Goal: Task Accomplishment & Management: Complete application form

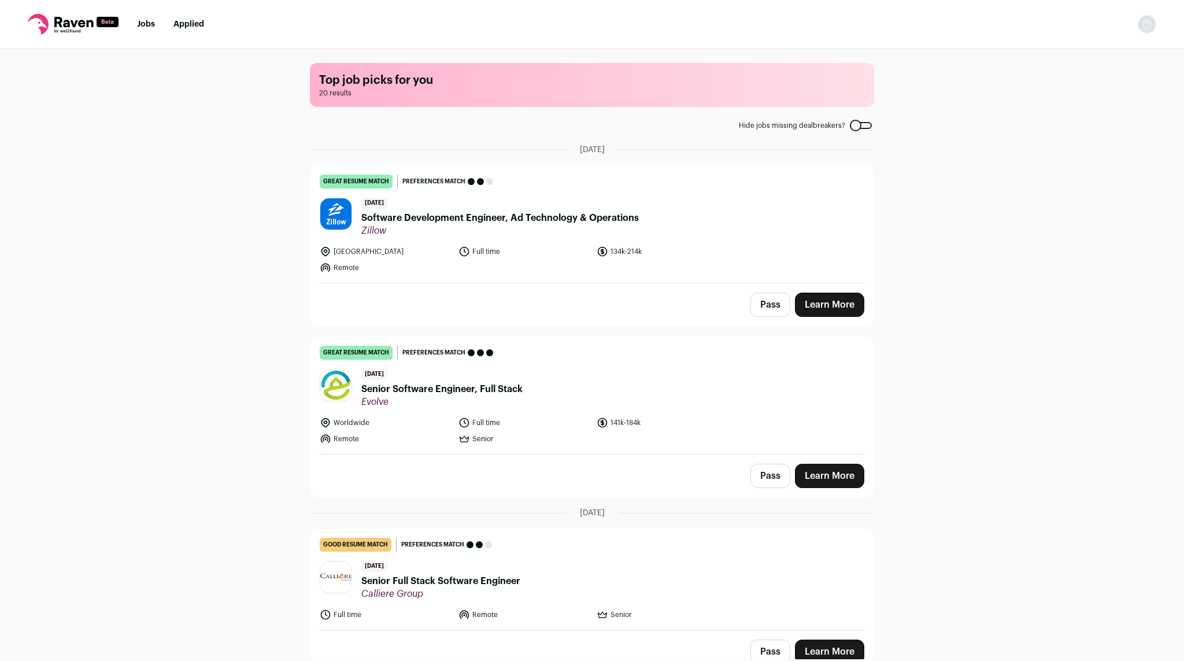
click at [427, 389] on span "Senior Software Engineer, Full Stack" at bounding box center [441, 389] width 161 height 14
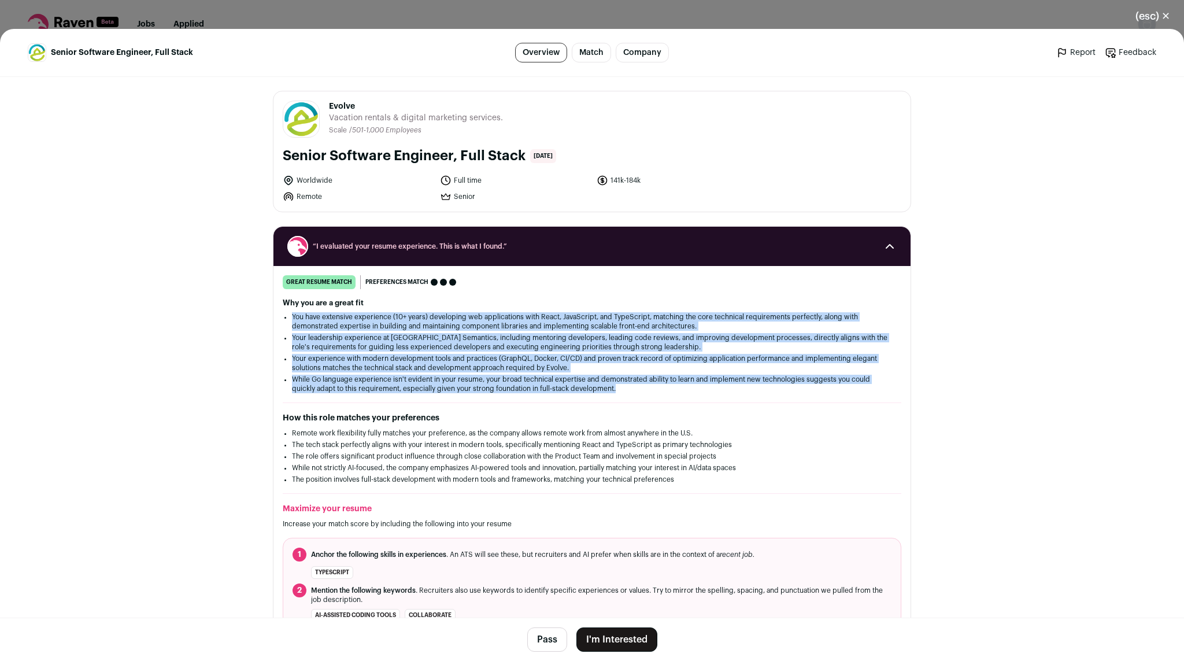
drag, startPoint x: 572, startPoint y: 396, endPoint x: 552, endPoint y: 309, distance: 88.5
click at [552, 309] on div "great resume match You meet the must-have requirements, the nice-to-have requir…" at bounding box center [592, 453] width 637 height 356
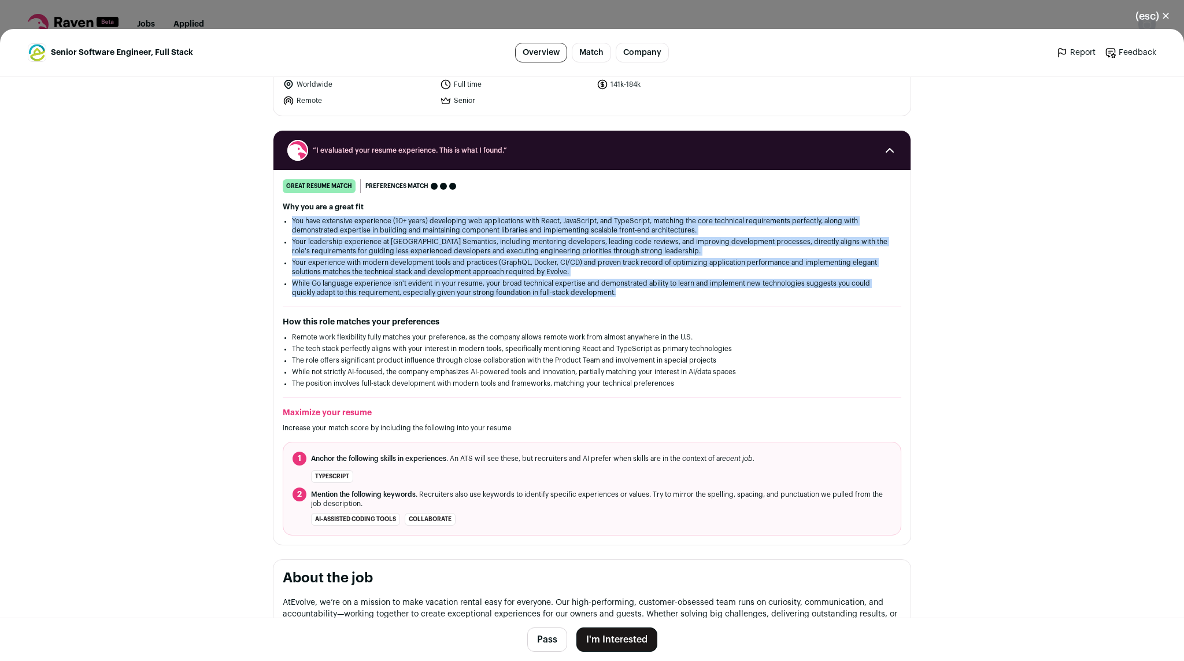
scroll to position [95, 0]
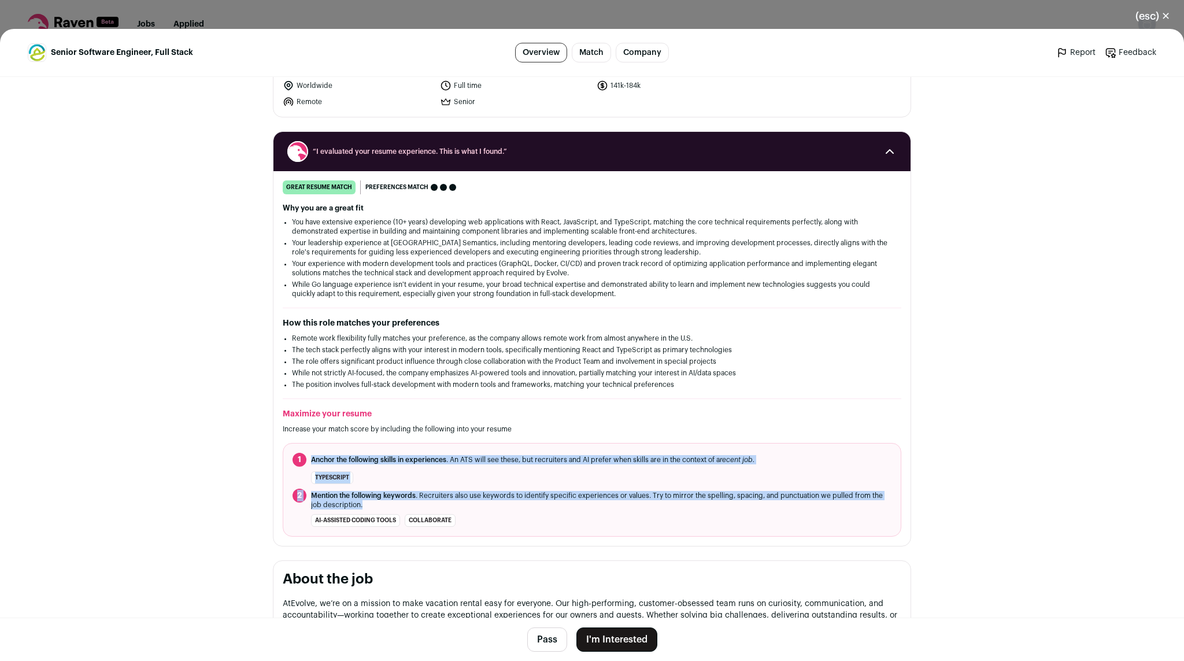
drag, startPoint x: 548, startPoint y: 512, endPoint x: 532, endPoint y: 458, distance: 56.7
click at [532, 458] on ol "1 Anchor the following skills in experiences . An ATS will see these, but recru…" at bounding box center [592, 490] width 619 height 94
drag, startPoint x: 532, startPoint y: 458, endPoint x: 548, endPoint y: 506, distance: 50.5
click at [548, 506] on ol "1 Anchor the following skills in experiences . An ATS will see these, but recru…" at bounding box center [592, 490] width 619 height 94
click at [622, 641] on button "I'm Interested" at bounding box center [617, 639] width 81 height 24
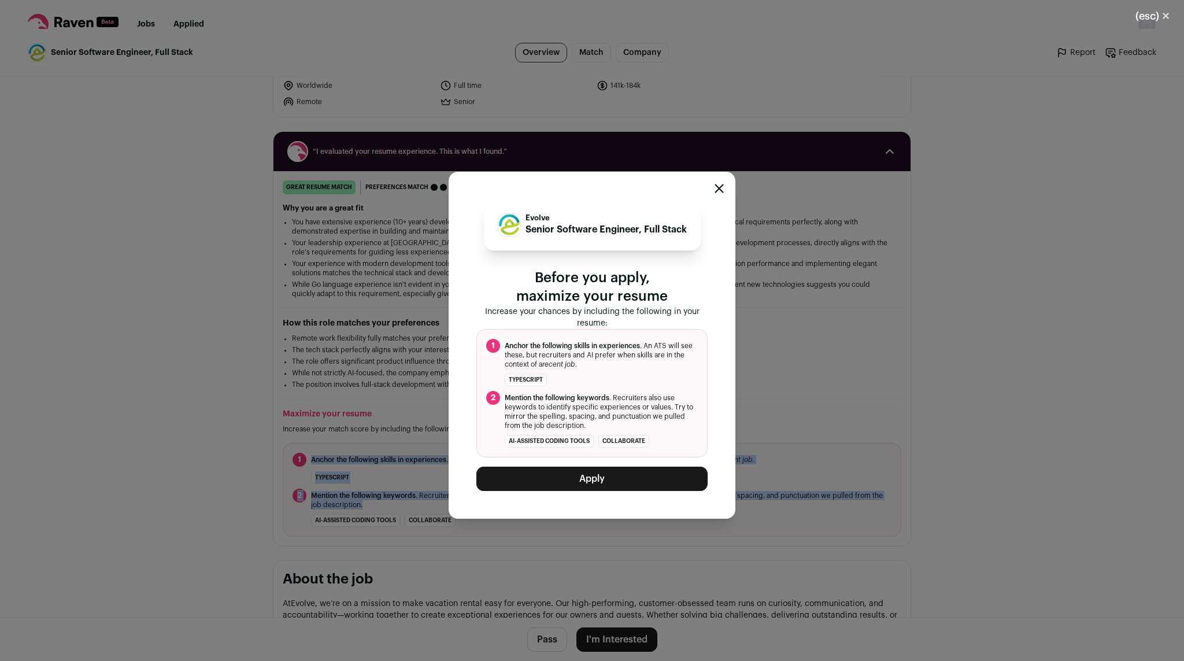
click at [592, 476] on button "Apply" at bounding box center [591, 479] width 231 height 24
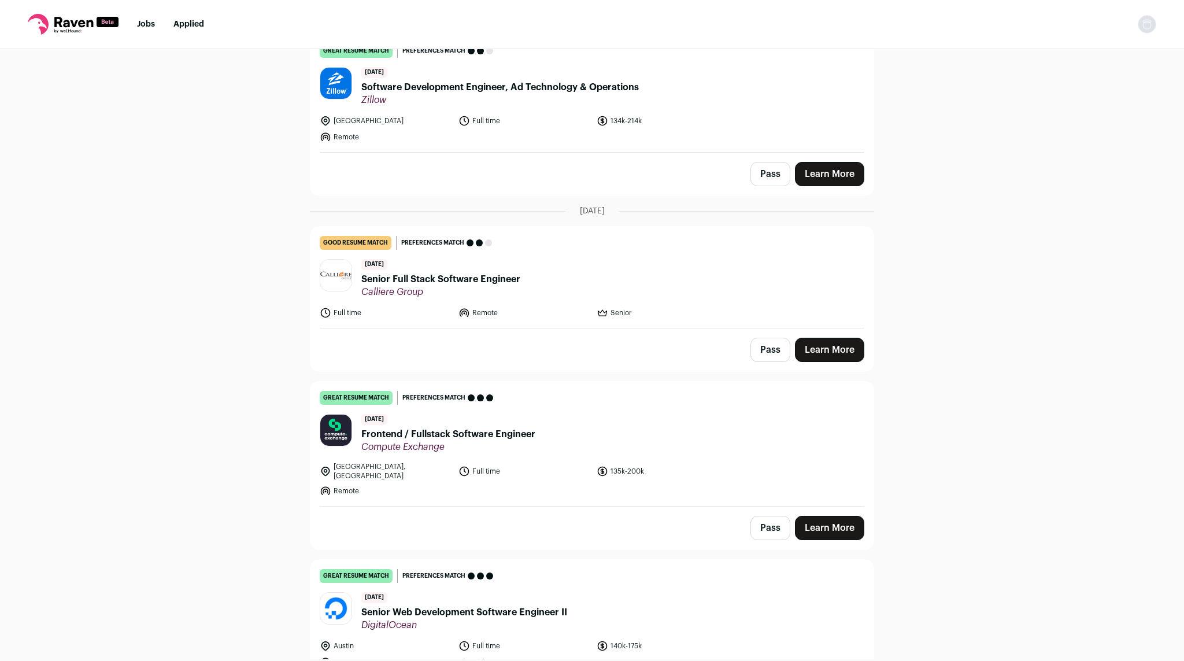
scroll to position [190, 0]
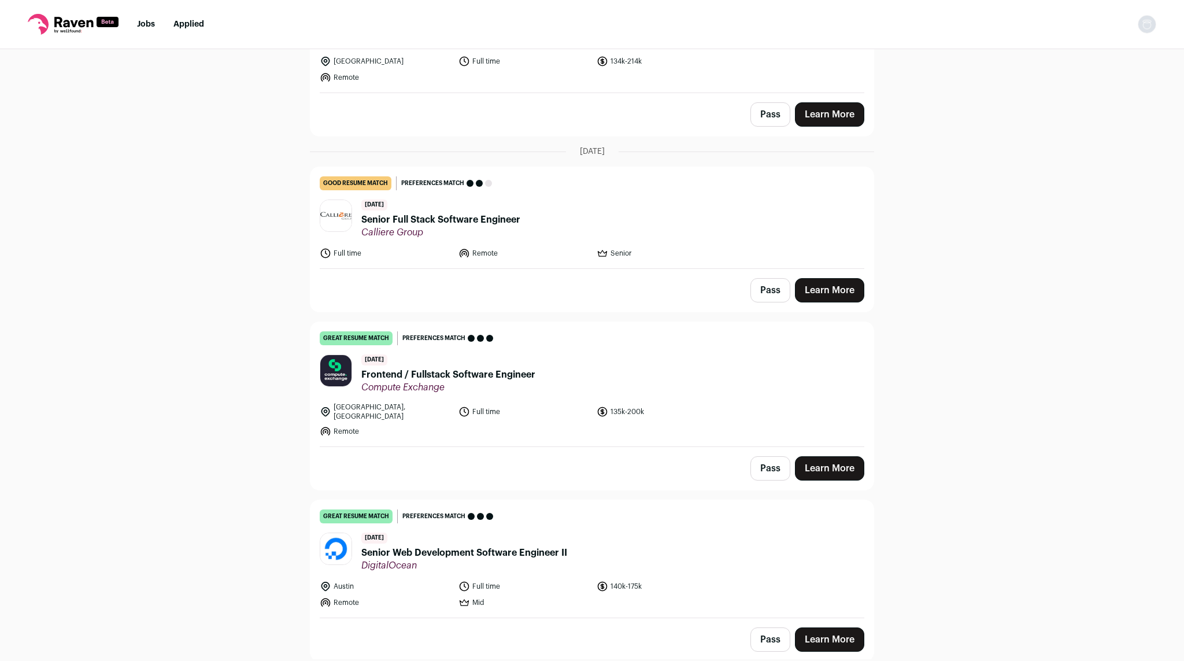
click at [413, 375] on span "Frontend / Fullstack Software Engineer" at bounding box center [448, 375] width 174 height 14
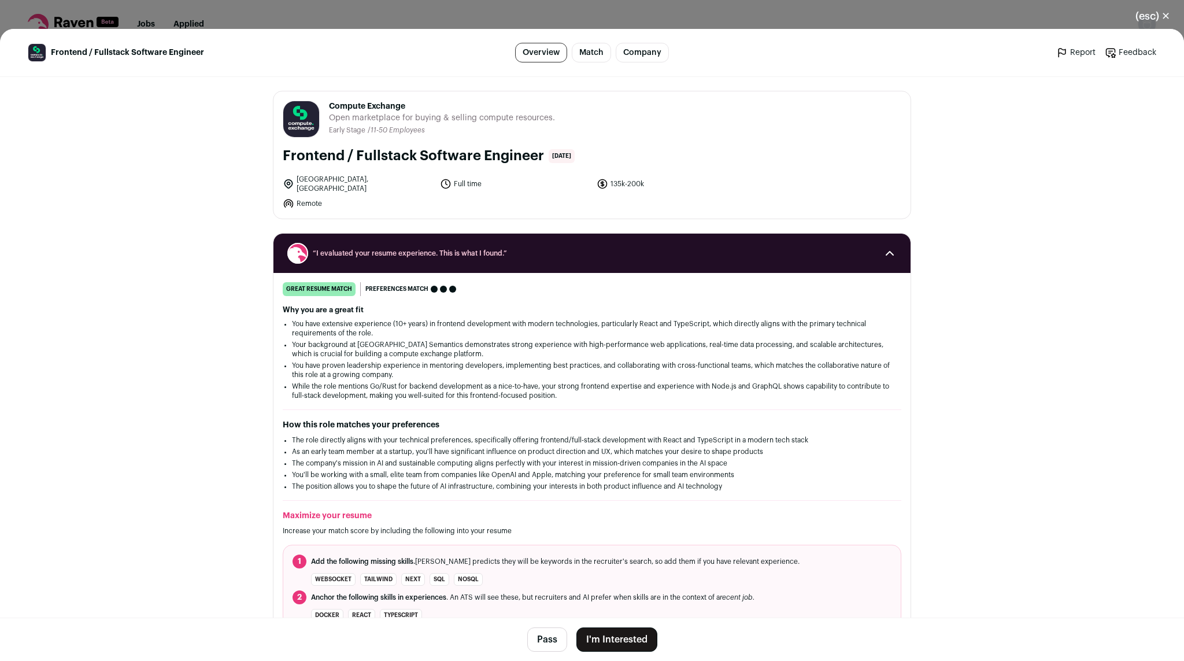
scroll to position [95, 0]
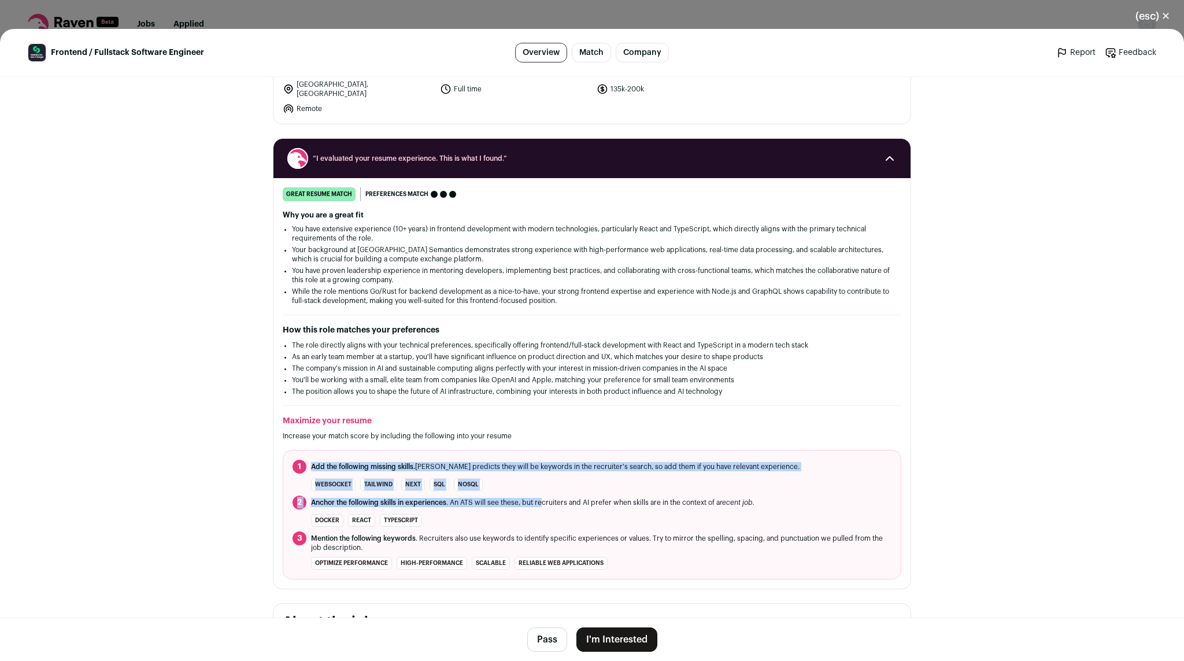
drag, startPoint x: 538, startPoint y: 504, endPoint x: 518, endPoint y: 451, distance: 56.2
click at [518, 451] on ol "1 Add the following missing skills. [PERSON_NAME] predicts they will be keyword…" at bounding box center [592, 515] width 619 height 130
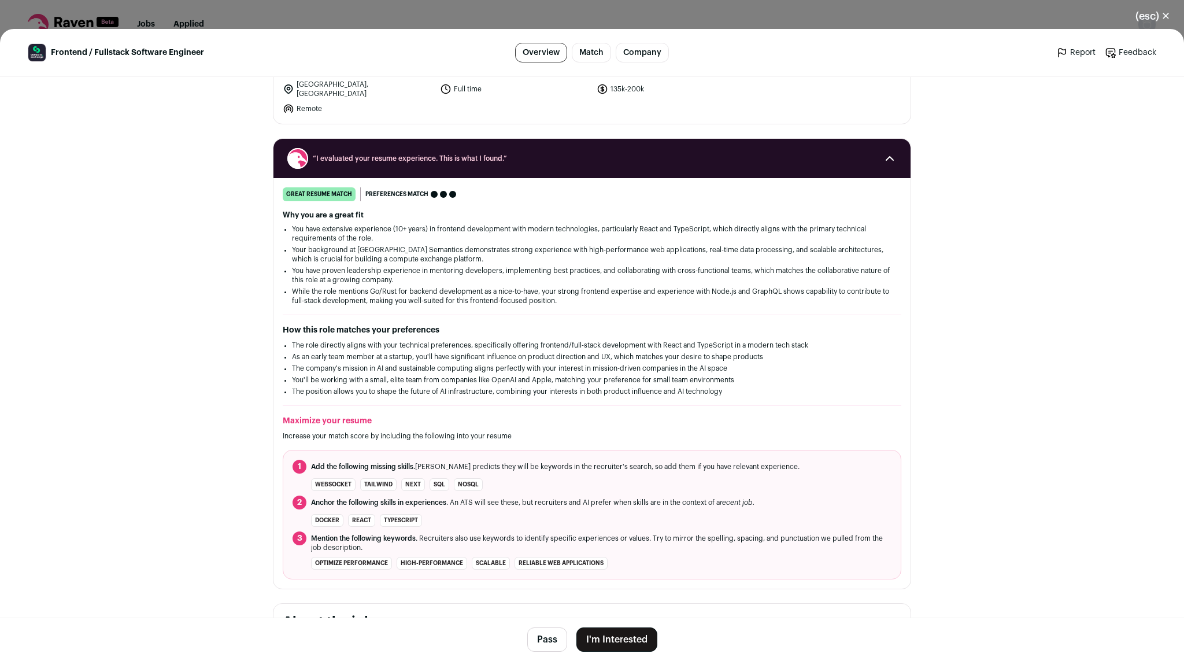
click at [518, 451] on ol "1 Add the following missing skills. [PERSON_NAME] predicts they will be keyword…" at bounding box center [592, 515] width 619 height 130
drag, startPoint x: 518, startPoint y: 451, endPoint x: 517, endPoint y: 471, distance: 19.7
click at [517, 471] on ol "1 Add the following missing skills. [PERSON_NAME] predicts they will be keyword…" at bounding box center [592, 515] width 619 height 130
click at [517, 471] on li "1 Add the following missing skills. [PERSON_NAME] predicts they will be keyword…" at bounding box center [592, 467] width 599 height 14
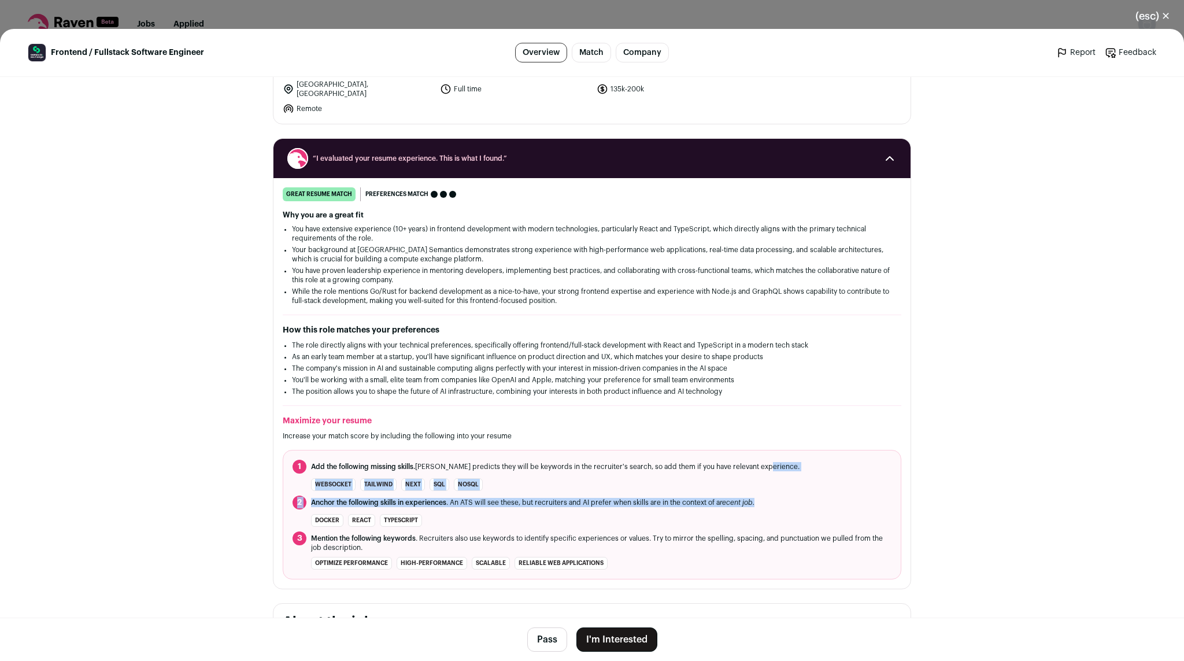
drag, startPoint x: 517, startPoint y: 471, endPoint x: 531, endPoint y: 508, distance: 39.5
click at [531, 508] on ol "1 Add the following missing skills. [PERSON_NAME] predicts they will be keyword…" at bounding box center [592, 515] width 619 height 130
click at [531, 508] on li "2 Anchor the following skills in experiences . An ATS will see these, but recru…" at bounding box center [592, 503] width 599 height 14
drag, startPoint x: 531, startPoint y: 508, endPoint x: 512, endPoint y: 454, distance: 56.9
click at [512, 454] on ol "1 Add the following missing skills. [PERSON_NAME] predicts they will be keyword…" at bounding box center [592, 515] width 619 height 130
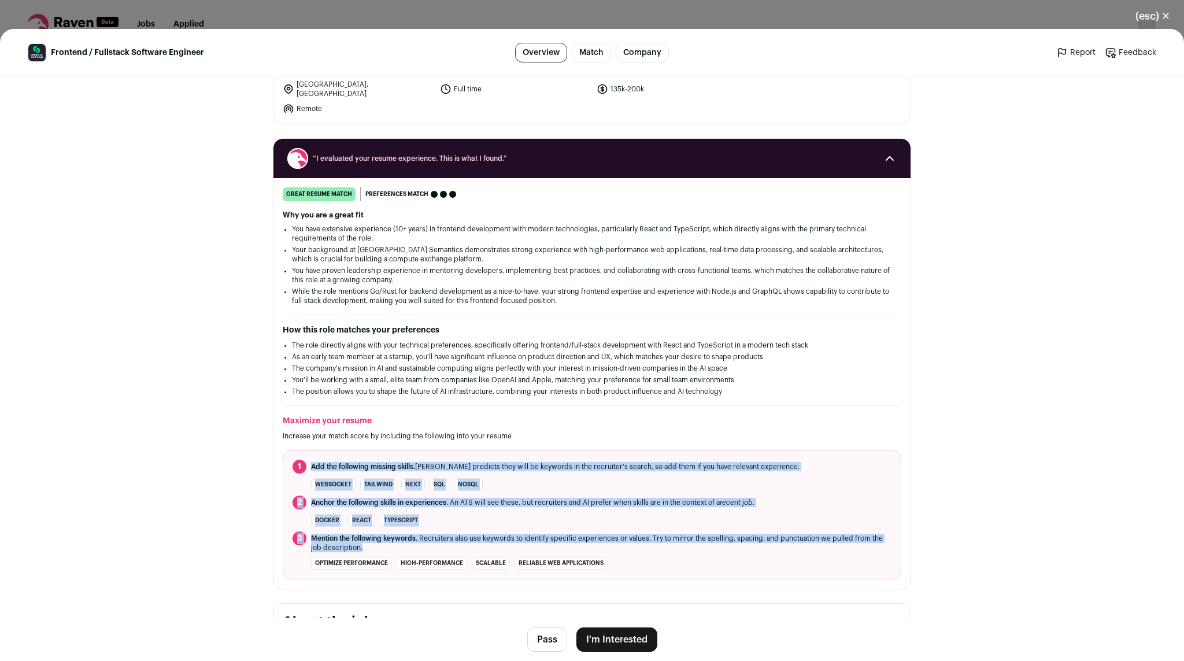
drag, startPoint x: 512, startPoint y: 454, endPoint x: 558, endPoint y: 546, distance: 103.2
click at [558, 546] on ol "1 Add the following missing skills. [PERSON_NAME] predicts they will be keyword…" at bounding box center [592, 515] width 619 height 130
click at [558, 546] on span "Mention the following keywords . Recruiters also use keywords to identify speci…" at bounding box center [601, 543] width 581 height 19
drag, startPoint x: 558, startPoint y: 546, endPoint x: 535, endPoint y: 461, distance: 88.5
click at [535, 461] on ol "1 Add the following missing skills. [PERSON_NAME] predicts they will be keyword…" at bounding box center [592, 515] width 619 height 130
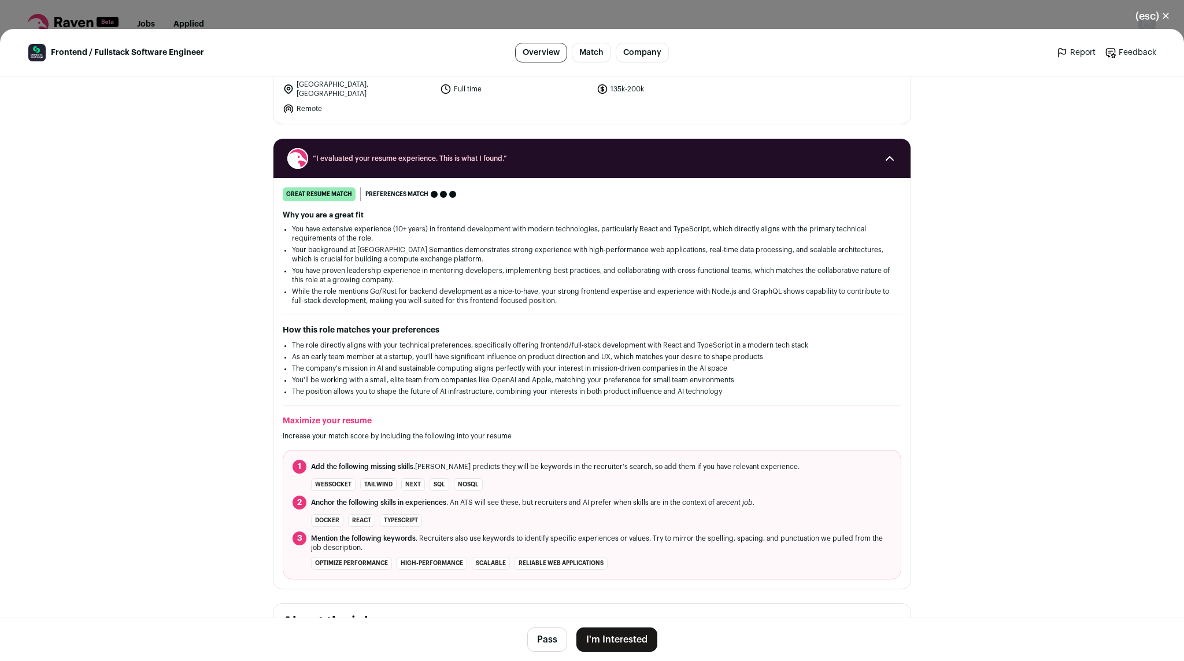
click at [582, 358] on ul "The role directly aligns with your technical preferences, specifically offering…" at bounding box center [592, 369] width 600 height 56
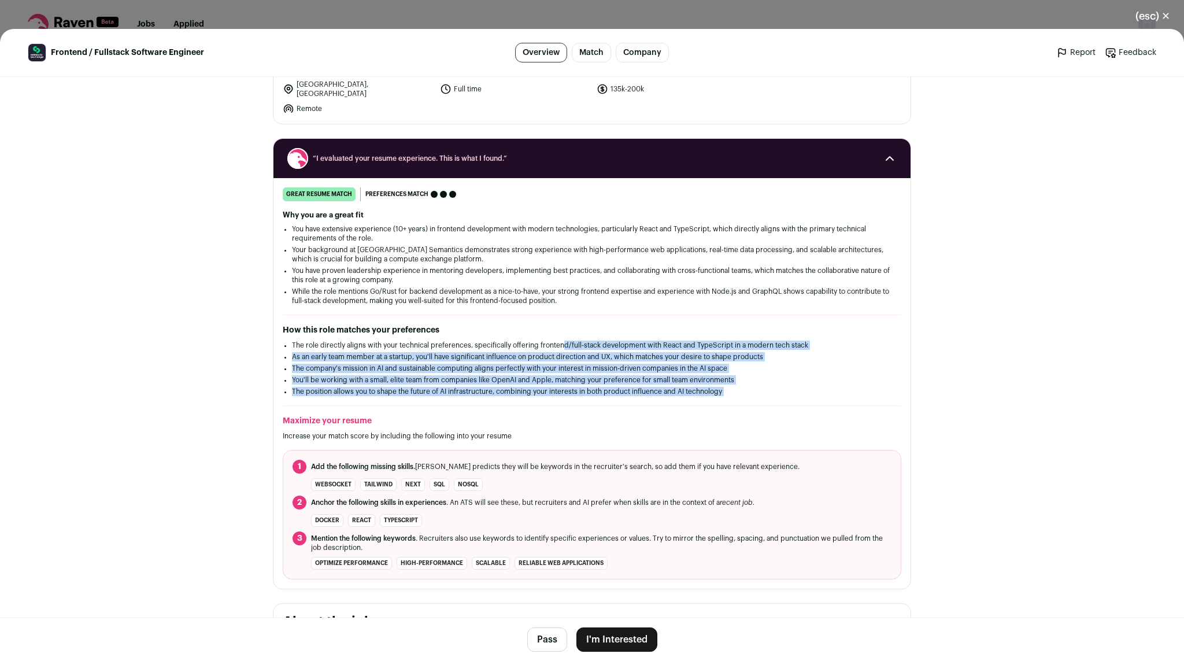
drag, startPoint x: 588, startPoint y: 412, endPoint x: 561, endPoint y: 339, distance: 77.2
click at [561, 339] on div "great resume match You meet the must-have requirements, the nice-to-have requir…" at bounding box center [592, 383] width 637 height 392
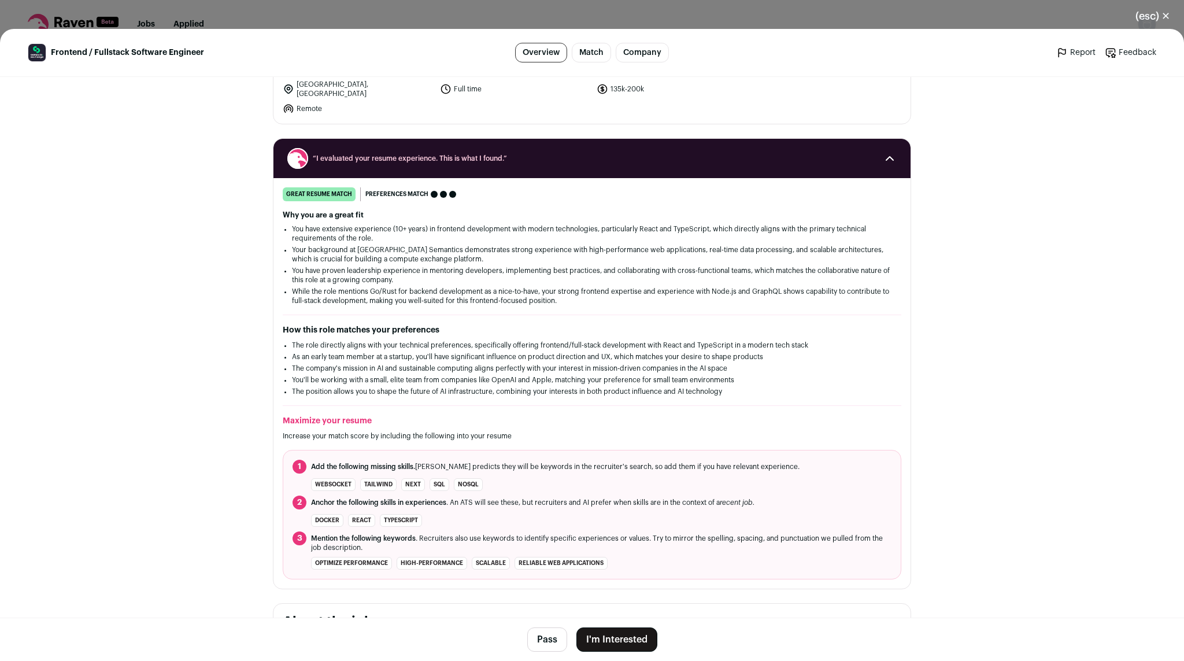
click at [561, 341] on li "The role directly aligns with your technical preferences, specifically offering…" at bounding box center [592, 345] width 600 height 9
drag, startPoint x: 561, startPoint y: 339, endPoint x: 615, endPoint y: 414, distance: 92.0
click at [615, 414] on div "great resume match You meet the must-have requirements, the nice-to-have requir…" at bounding box center [592, 383] width 637 height 392
click at [615, 415] on h2 "Maximize your resume" at bounding box center [592, 421] width 619 height 12
drag, startPoint x: 615, startPoint y: 414, endPoint x: 576, endPoint y: 335, distance: 88.2
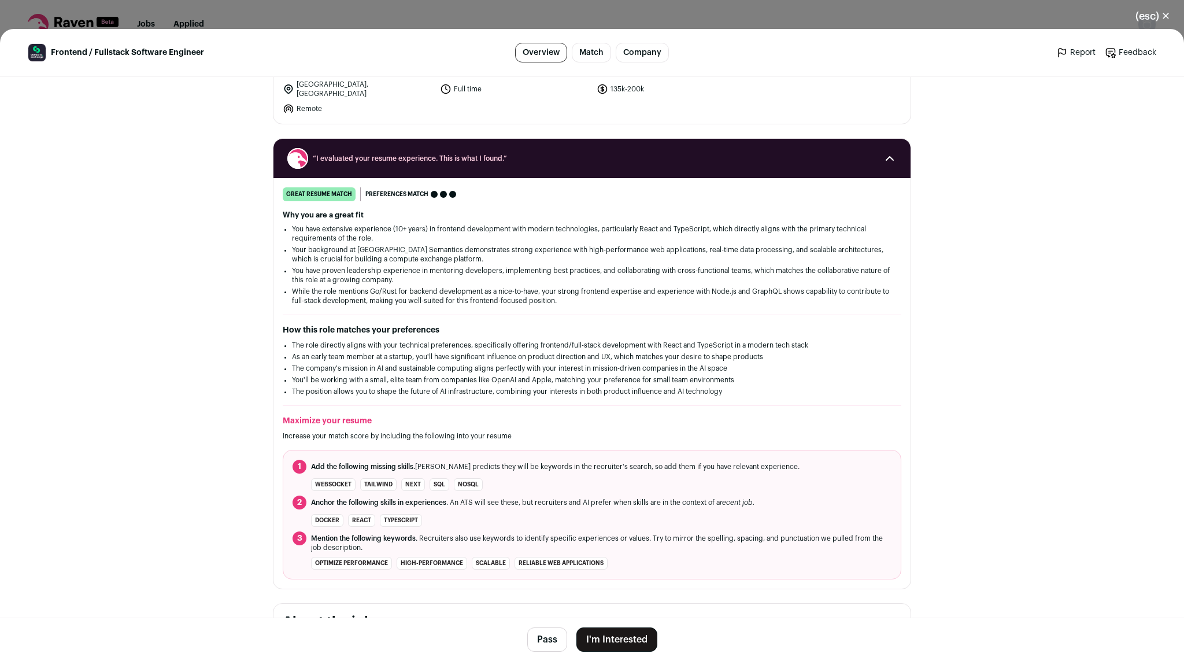
click at [576, 335] on div "great resume match You meet the must-have requirements, the nice-to-have requir…" at bounding box center [592, 383] width 637 height 392
click at [576, 335] on div "How this role matches your preferences The role directly aligns with your techn…" at bounding box center [592, 360] width 619 height 72
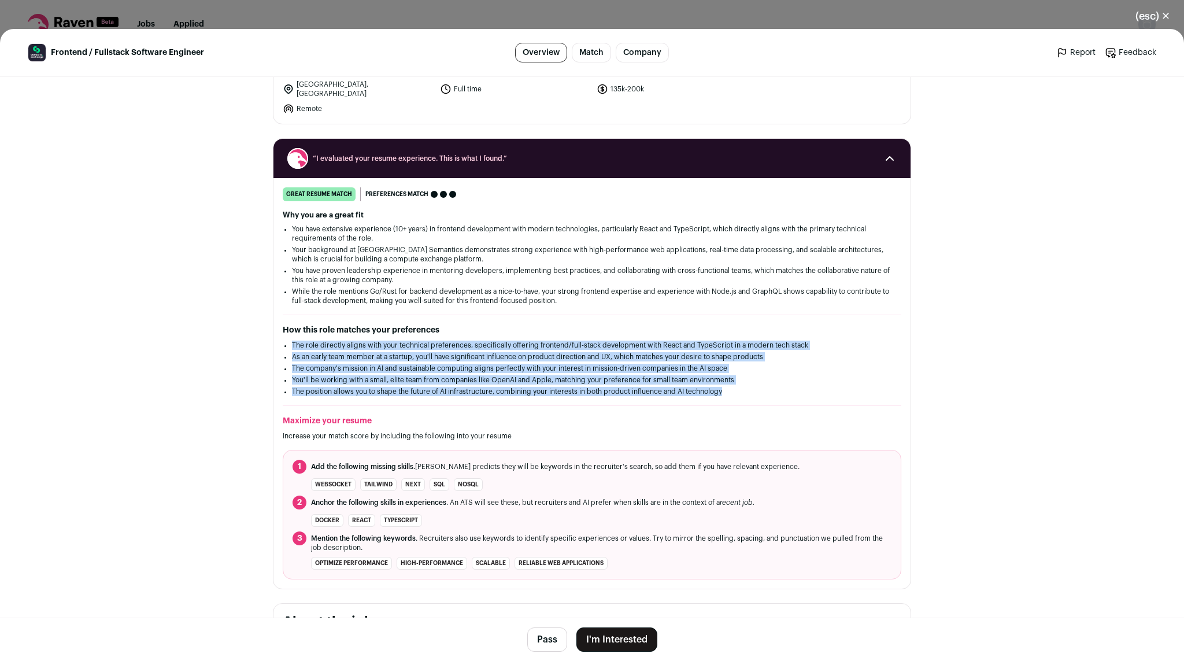
drag, startPoint x: 576, startPoint y: 335, endPoint x: 617, endPoint y: 407, distance: 82.6
click at [617, 407] on div "great resume match You meet the must-have requirements, the nice-to-have requir…" at bounding box center [592, 383] width 637 height 392
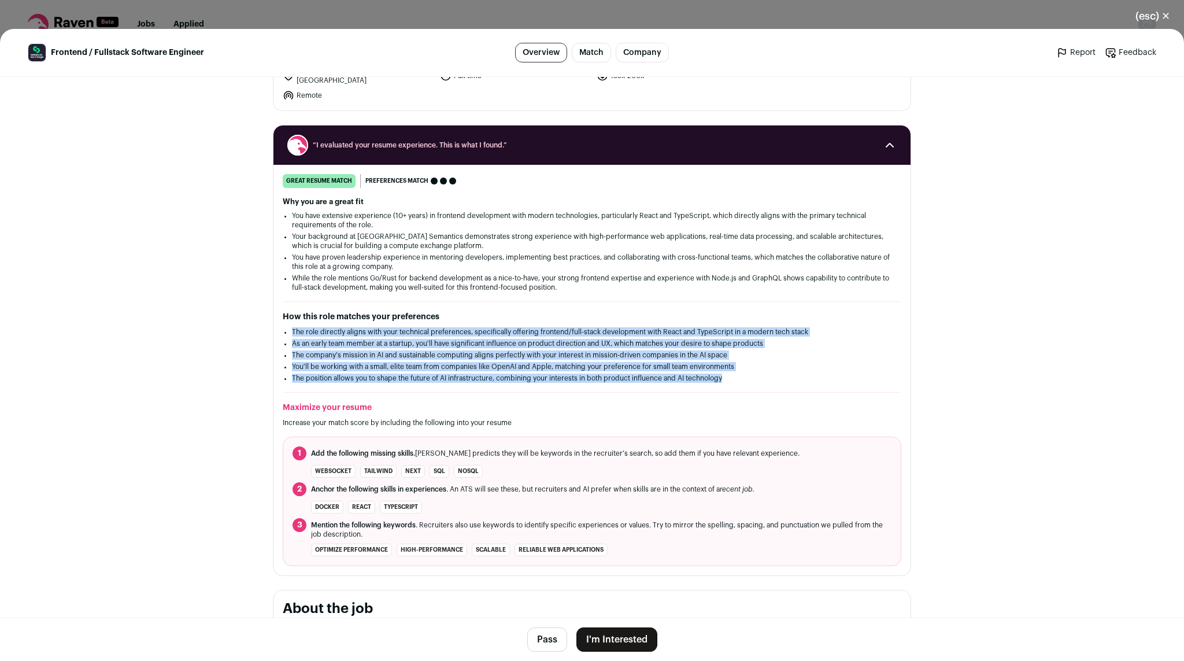
scroll to position [150, 0]
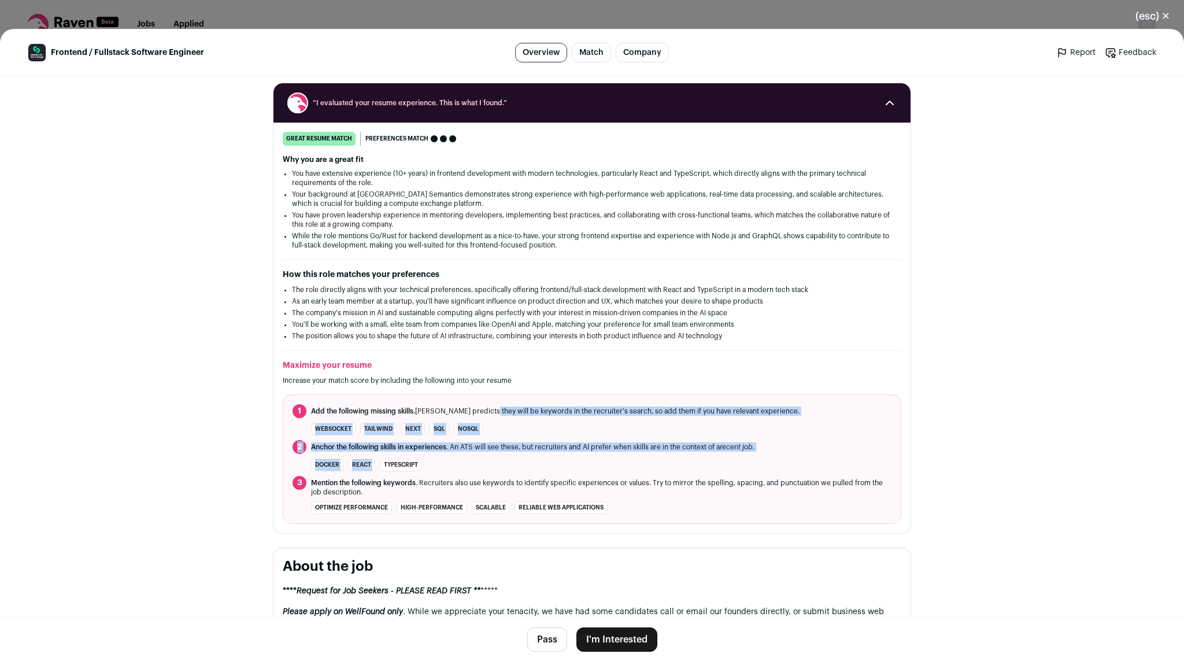
drag, startPoint x: 501, startPoint y: 456, endPoint x: 486, endPoint y: 408, distance: 50.8
click at [486, 408] on ol "1 Add the following missing skills. [PERSON_NAME] predicts they will be keyword…" at bounding box center [592, 459] width 619 height 130
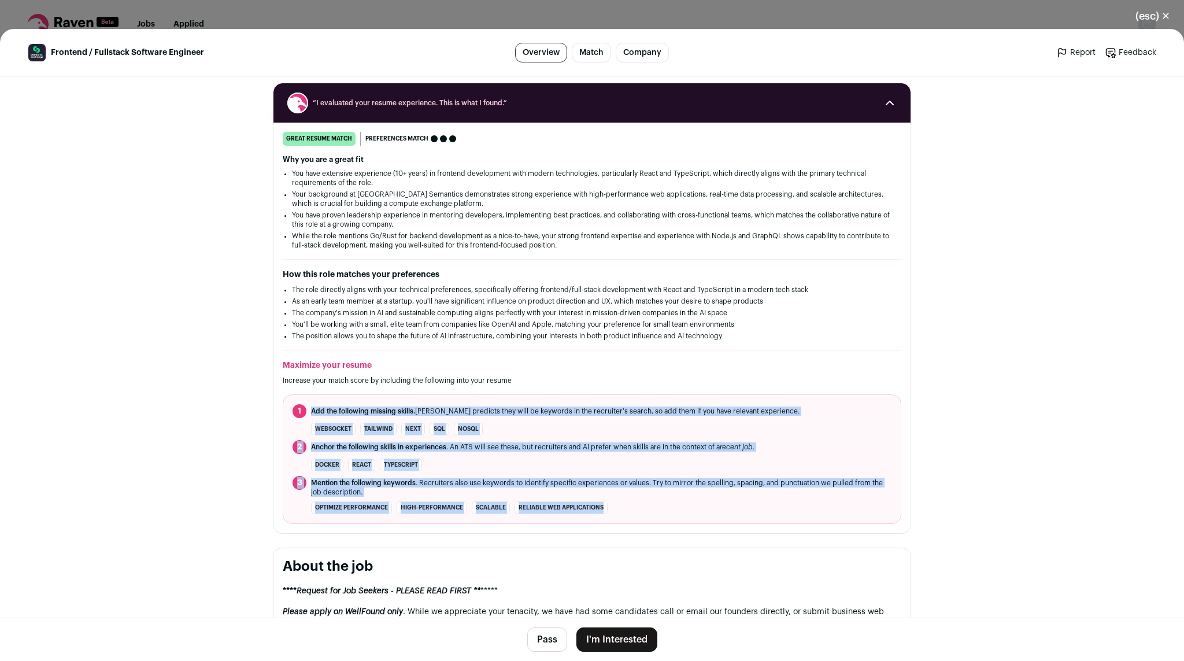
drag, startPoint x: 526, startPoint y: 535, endPoint x: 457, endPoint y: 397, distance: 153.9
click at [575, 489] on span "Mention the following keywords . Recruiters also use keywords to identify speci…" at bounding box center [601, 487] width 581 height 19
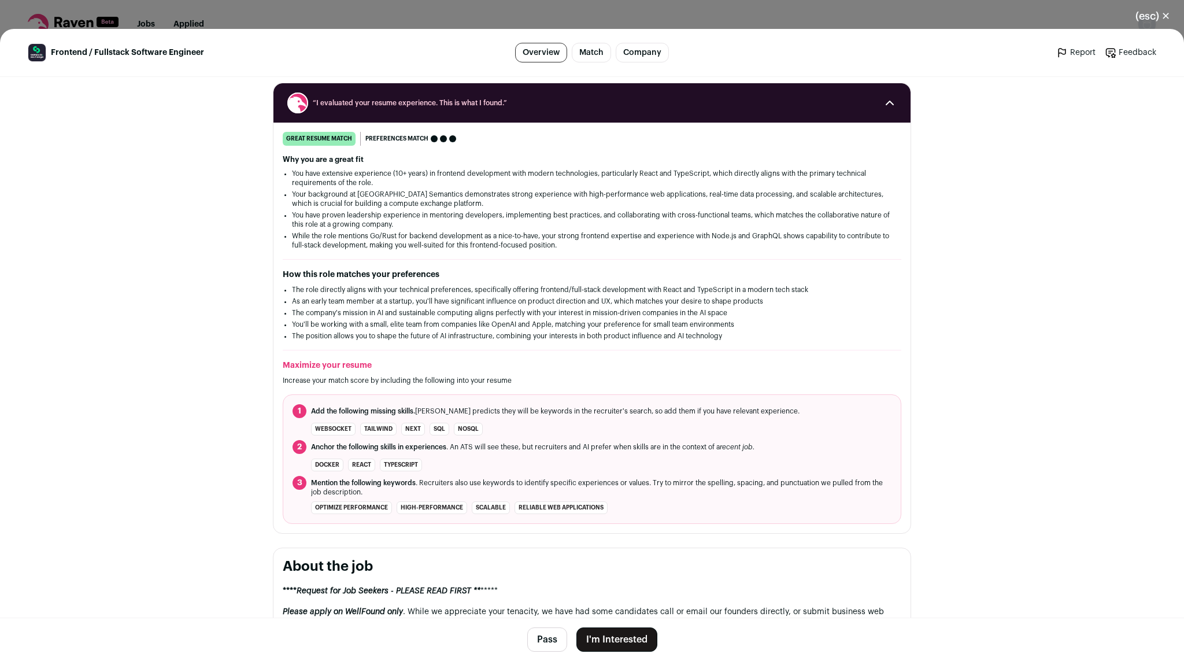
click at [619, 638] on button "I'm Interested" at bounding box center [617, 639] width 81 height 24
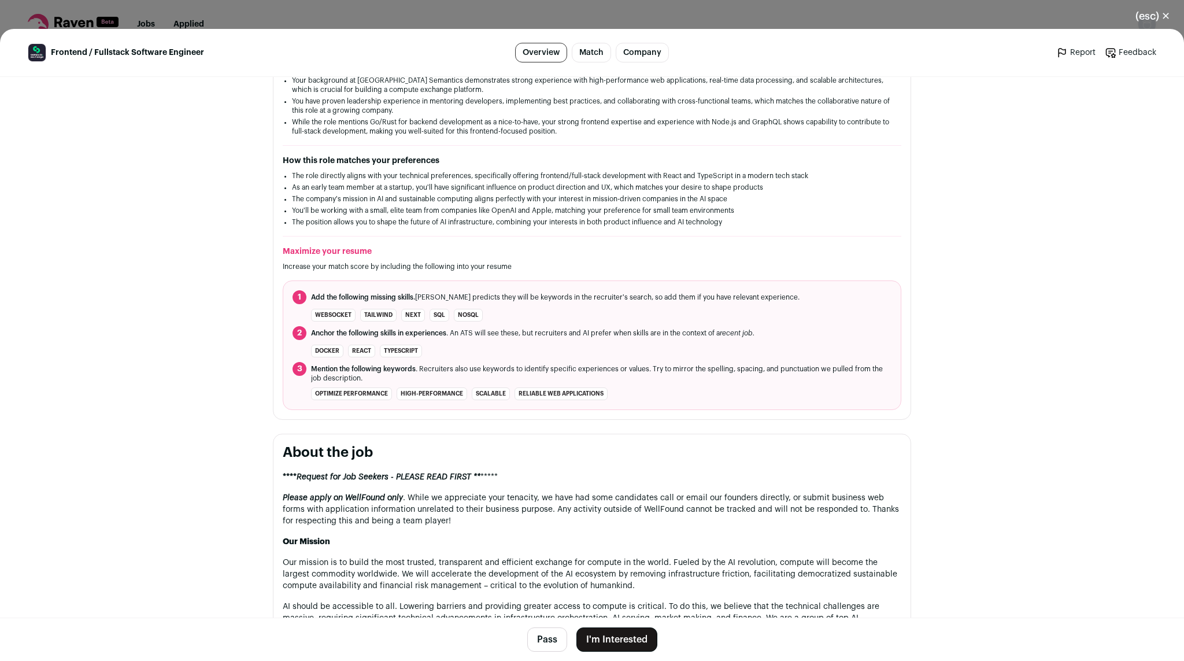
scroll to position [269, 0]
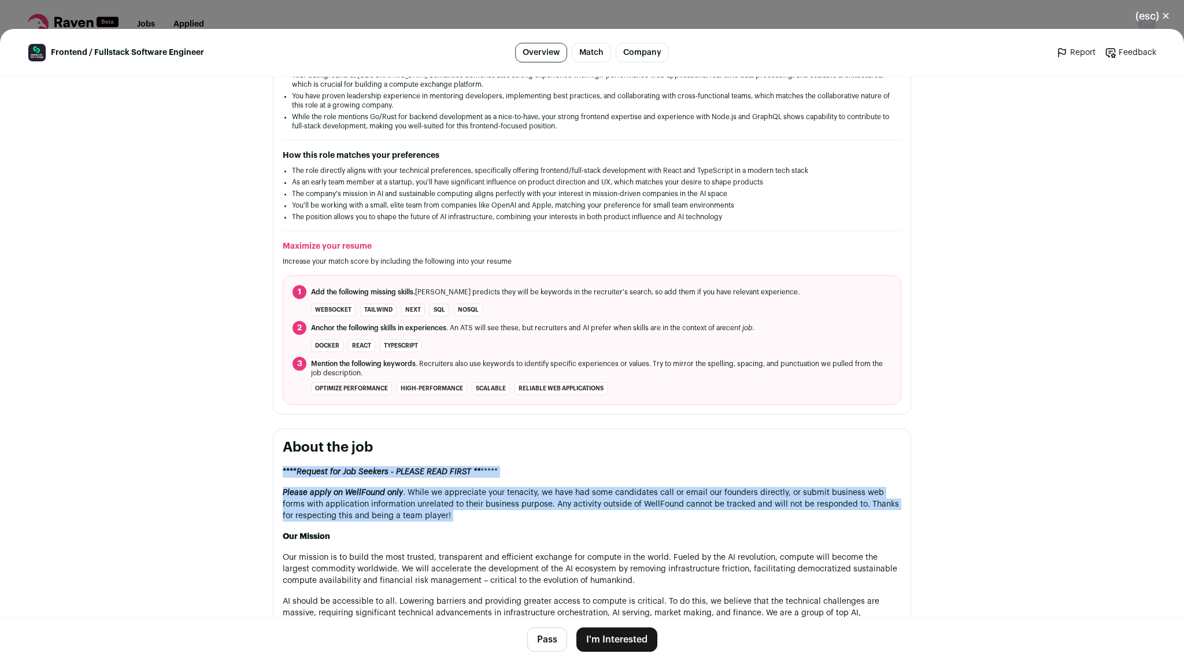
drag, startPoint x: 478, startPoint y: 529, endPoint x: 442, endPoint y: 463, distance: 75.0
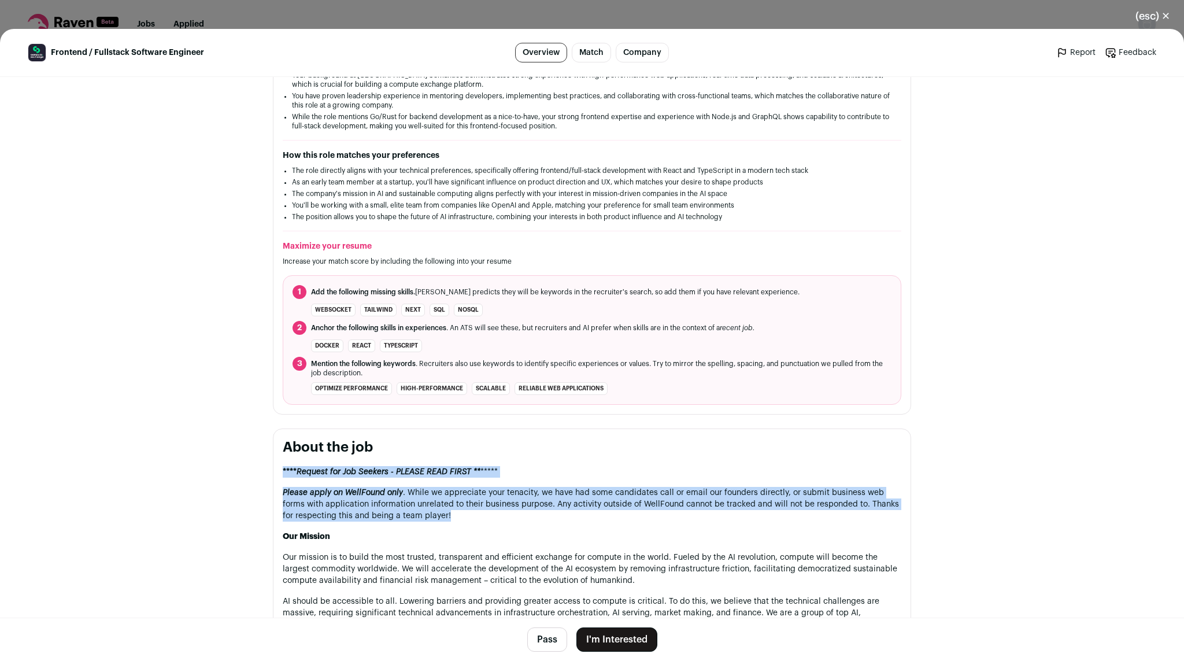
drag, startPoint x: 442, startPoint y: 463, endPoint x: 462, endPoint y: 512, distance: 53.5
click at [462, 512] on p "Please apply on WellFound only . While we appreciate your tenacity, we have had…" at bounding box center [592, 504] width 619 height 35
drag, startPoint x: 462, startPoint y: 512, endPoint x: 437, endPoint y: 449, distance: 67.8
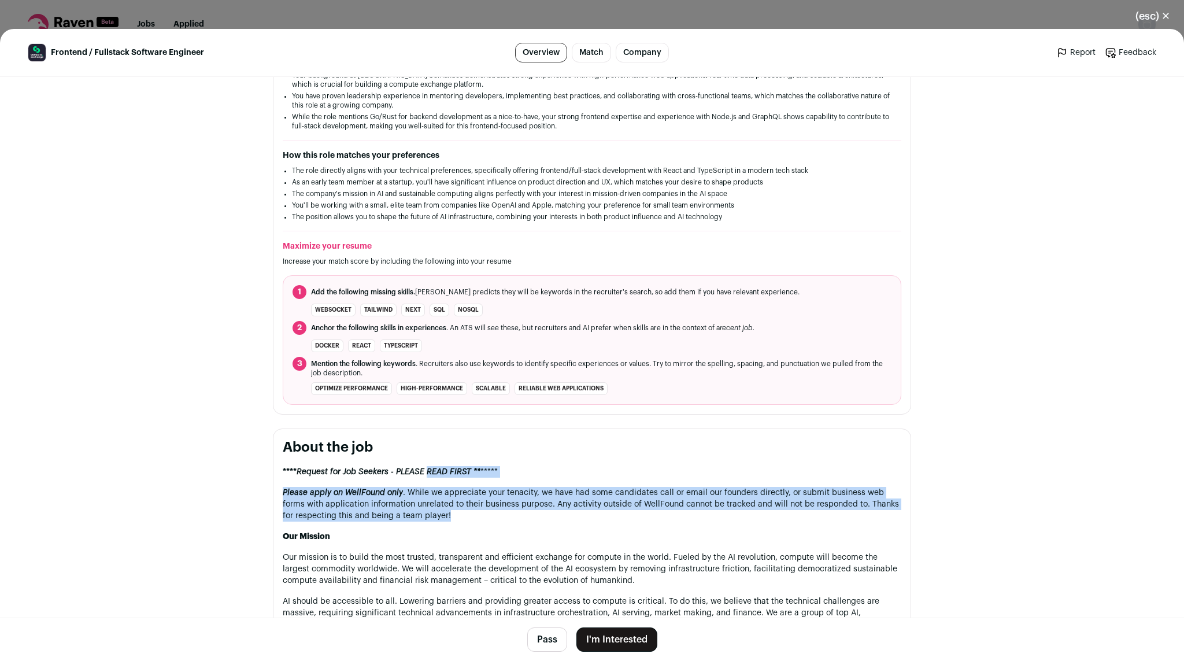
click at [437, 449] on h2 "About the job" at bounding box center [592, 447] width 619 height 19
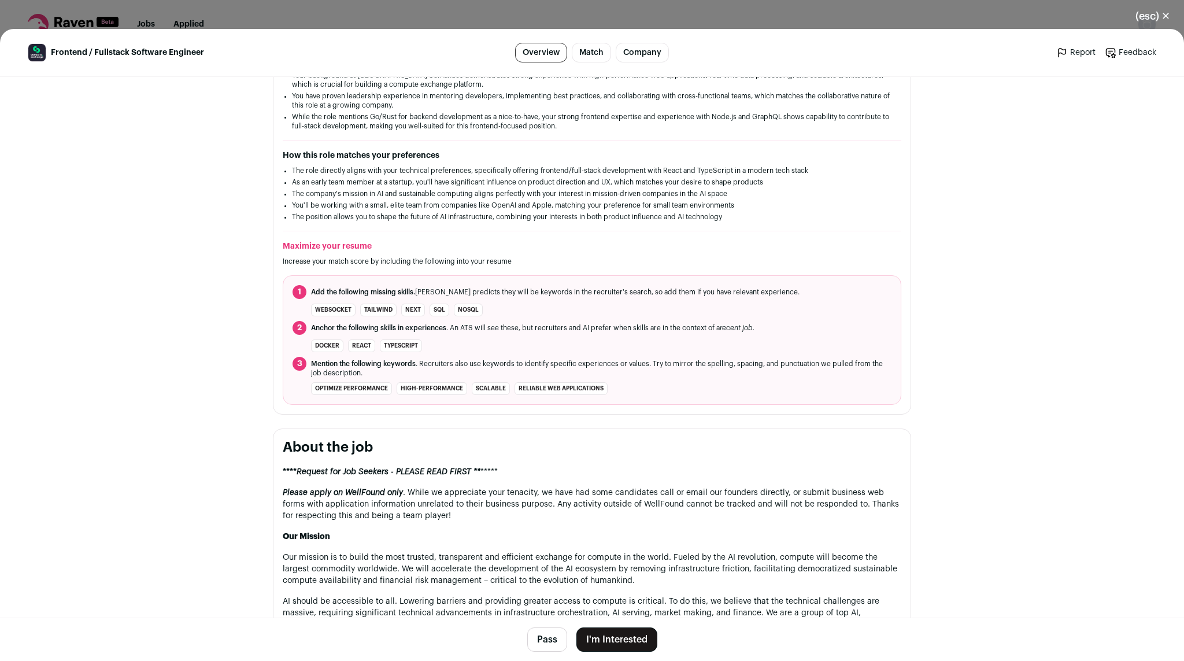
click at [596, 637] on button "I'm Interested" at bounding box center [617, 639] width 81 height 24
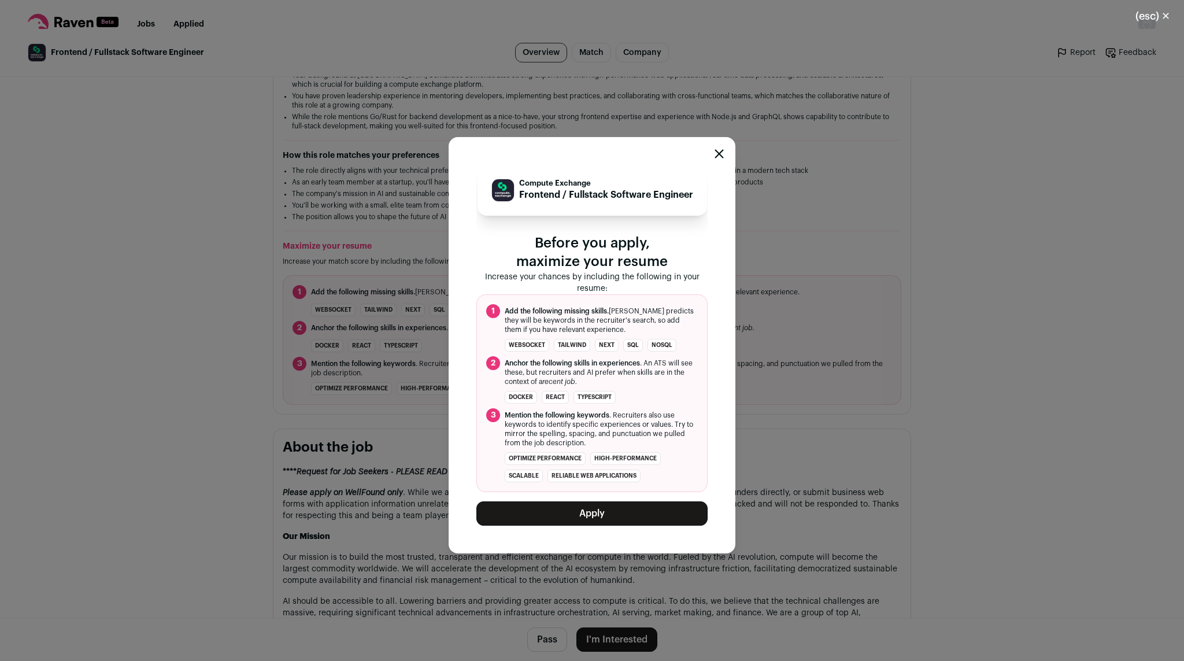
click at [613, 526] on button "Apply" at bounding box center [591, 513] width 231 height 24
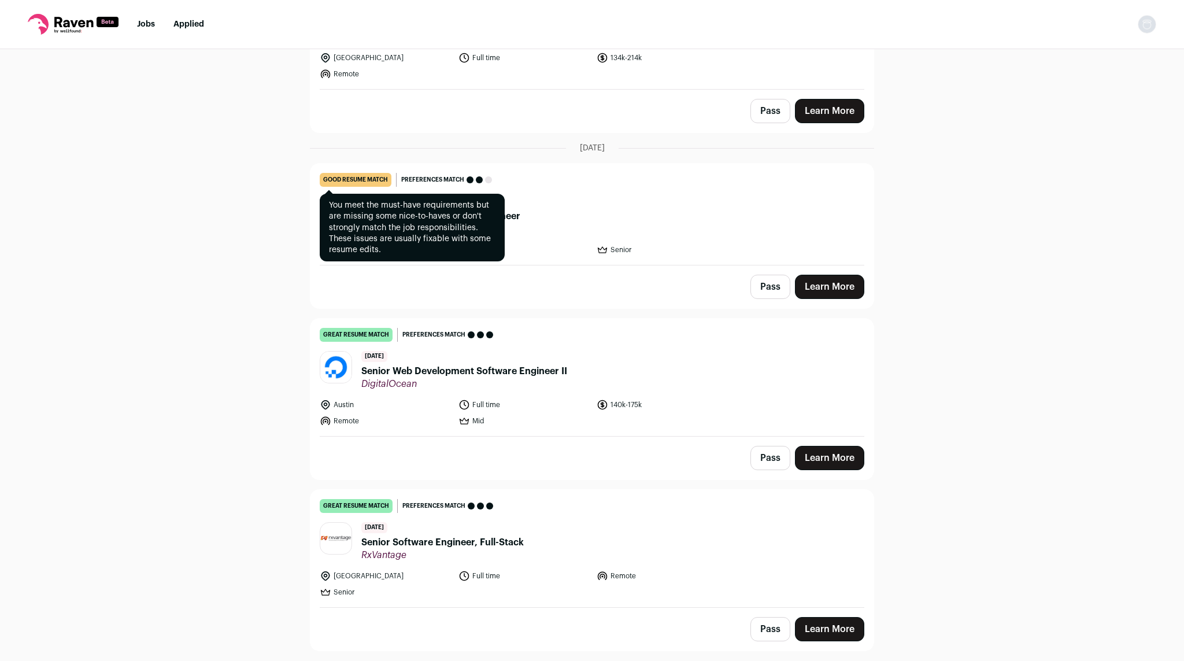
scroll to position [195, 0]
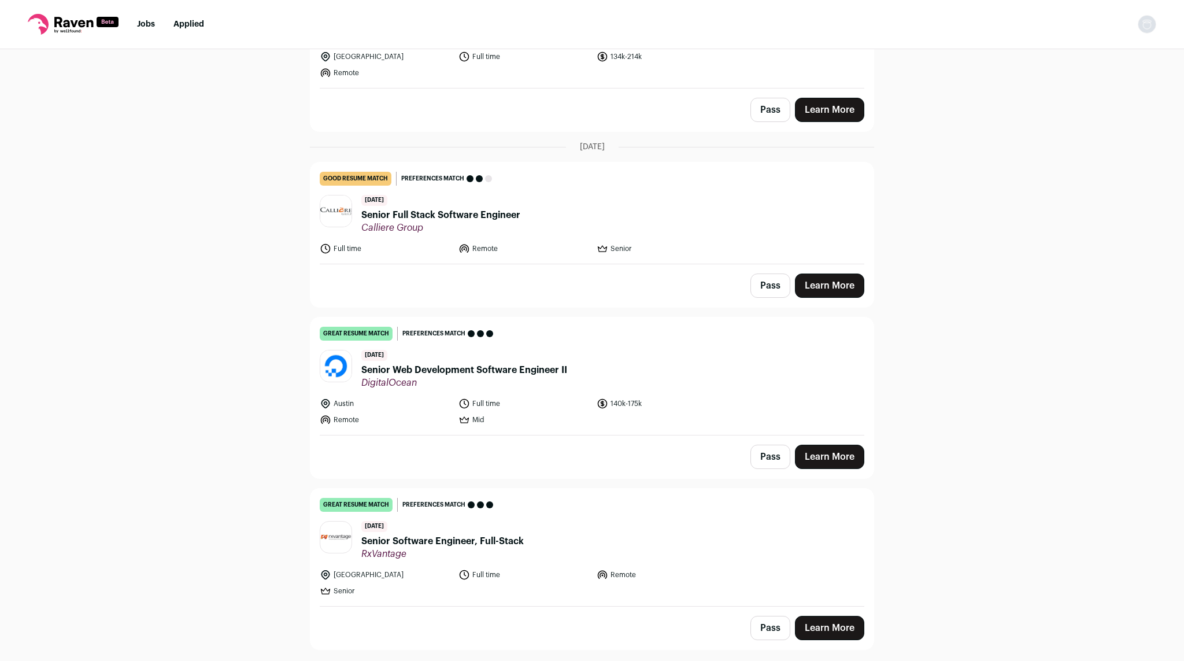
click at [418, 371] on span "Senior Web Development Software Engineer II" at bounding box center [464, 370] width 206 height 14
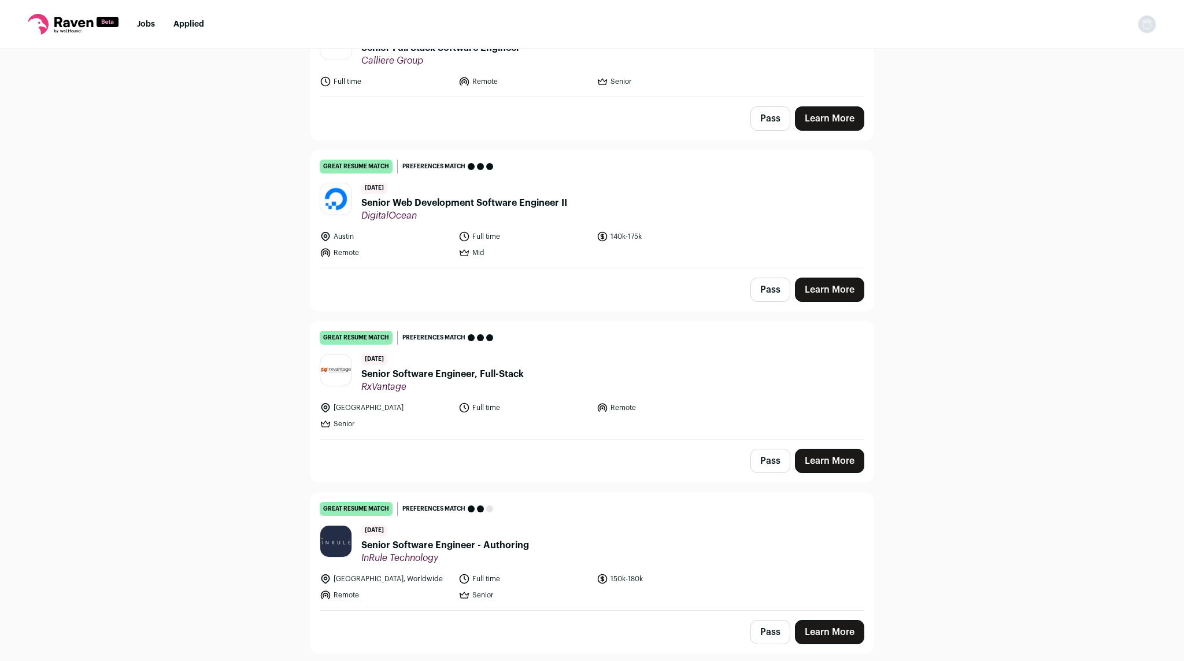
scroll to position [568, 0]
